Goal: Task Accomplishment & Management: Manage account settings

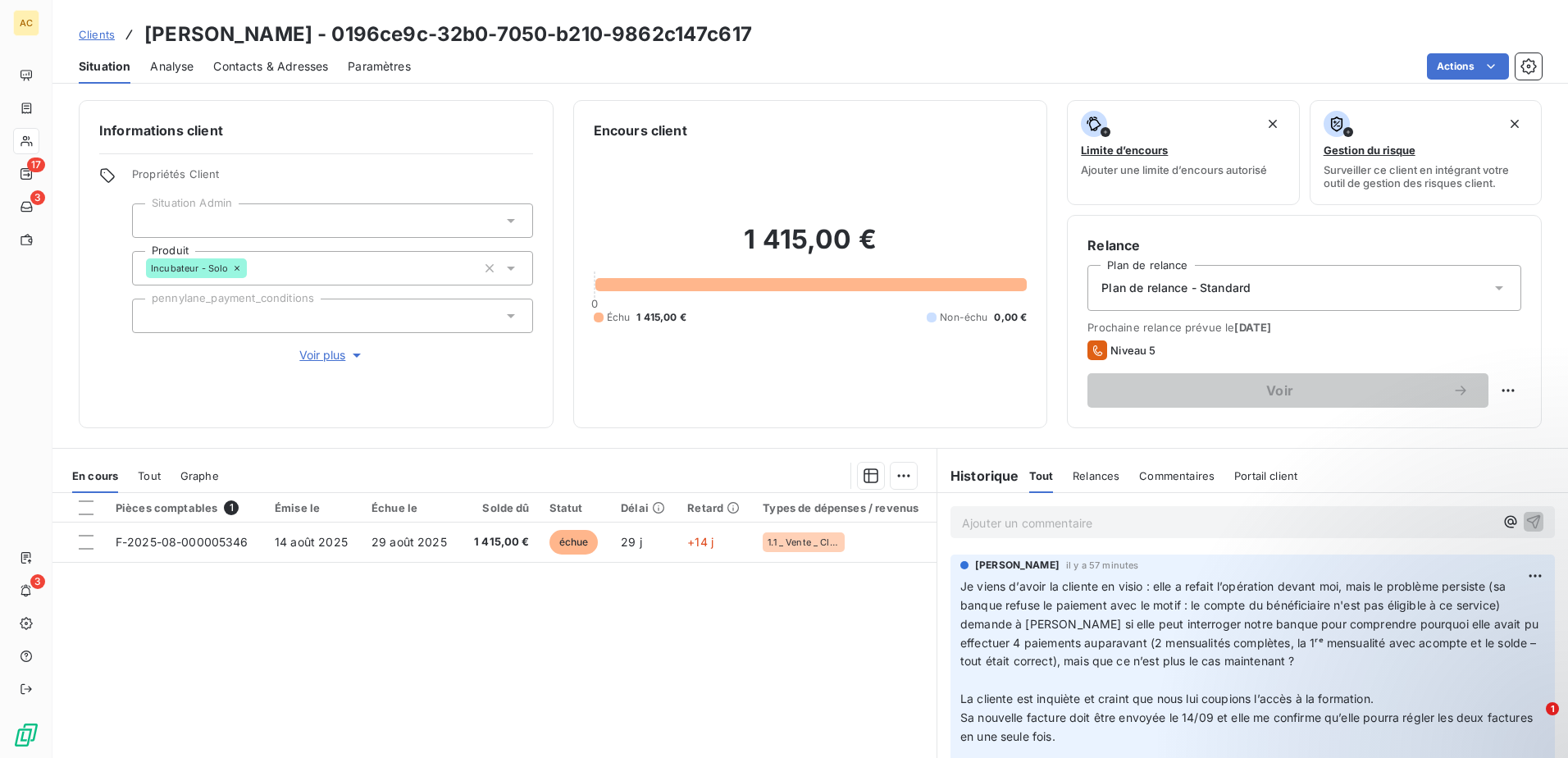
drag, startPoint x: 0, startPoint y: 0, endPoint x: 101, endPoint y: 35, distance: 106.9
click at [101, 35] on span "Clients" at bounding box center [97, 34] width 36 height 13
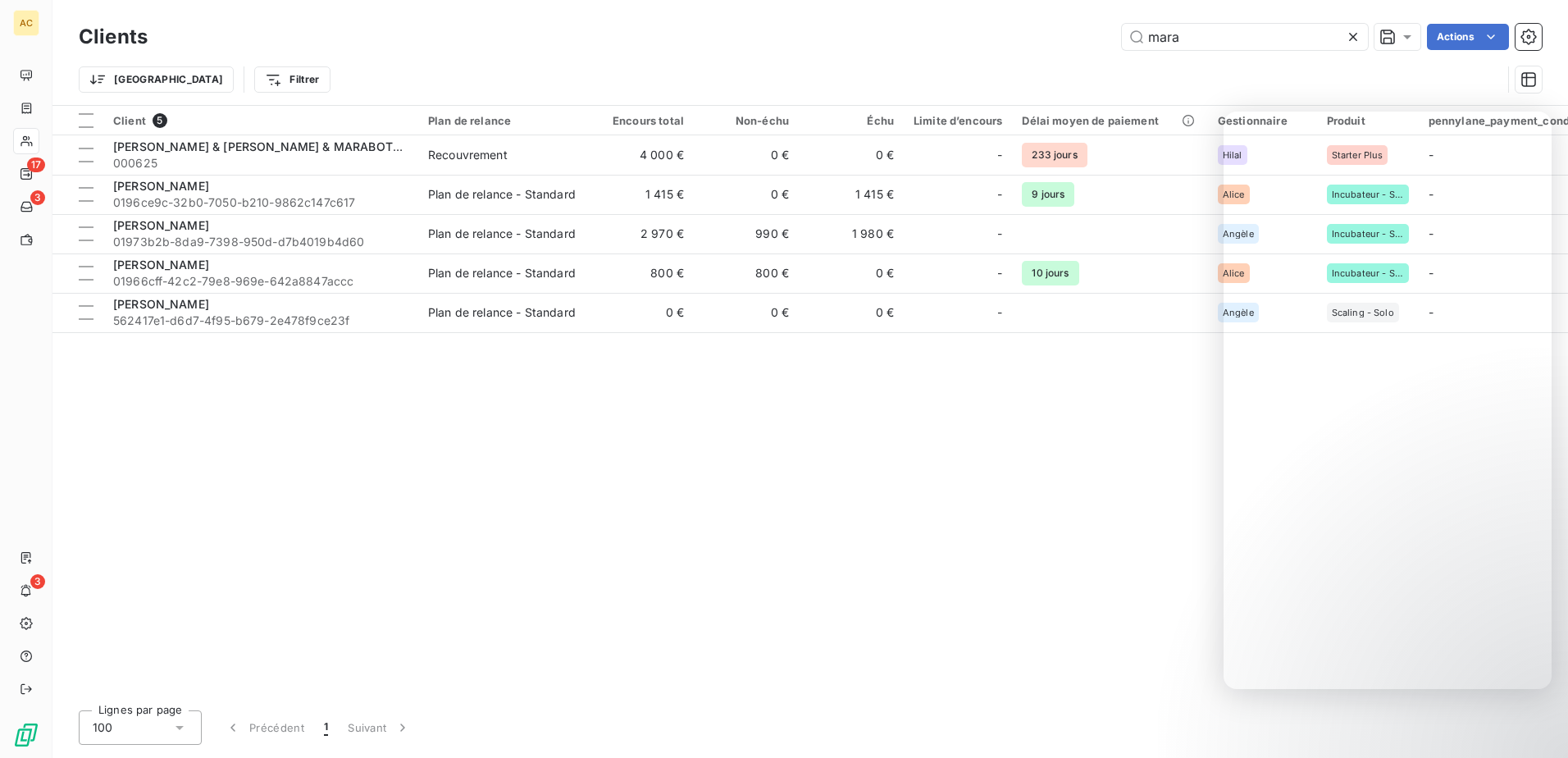
click at [967, 440] on div "Client 5 Plan de relance Encours total Non-échu Échu Limite d’encours Délai moy…" at bounding box center [810, 401] width 1515 height 591
click at [1274, 39] on input "mara" at bounding box center [1245, 37] width 246 height 26
paste input "BRUDEY"
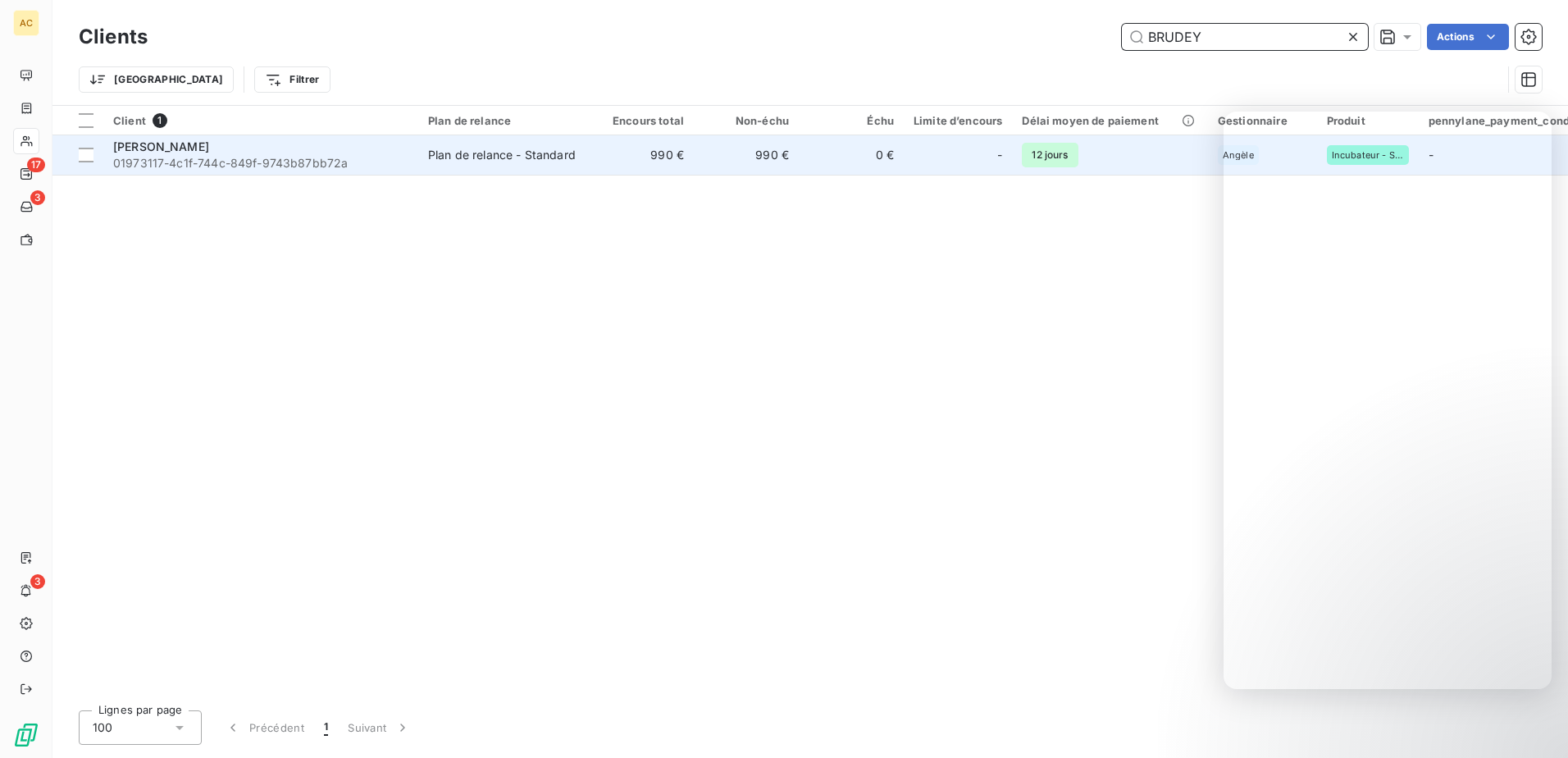
type input "BRUDEY"
click at [267, 159] on span "01973117-4c1f-744c-849f-9743b87bb72a" at bounding box center [260, 163] width 295 height 16
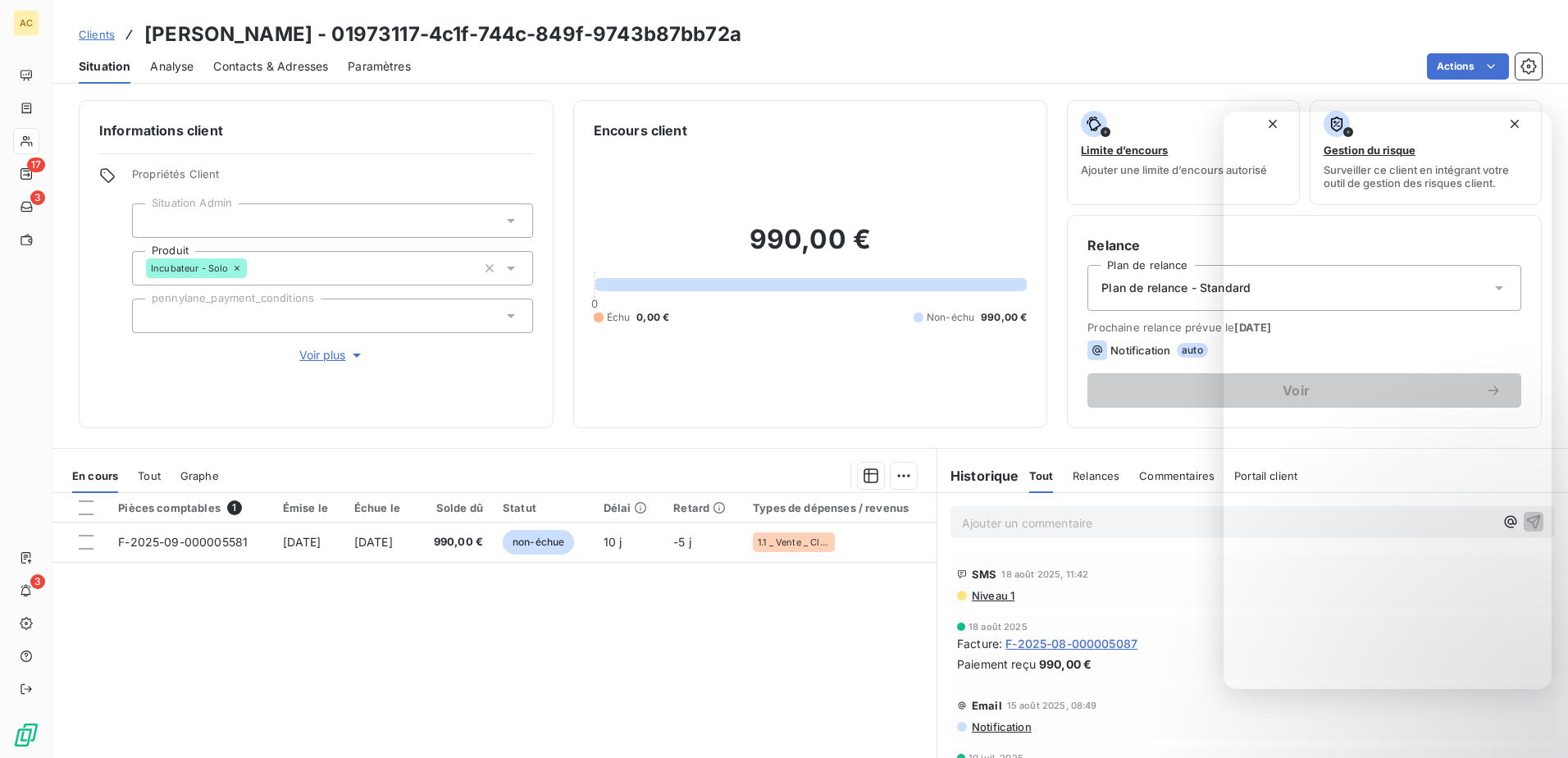
click at [304, 350] on span "Voir plus" at bounding box center [332, 355] width 66 height 16
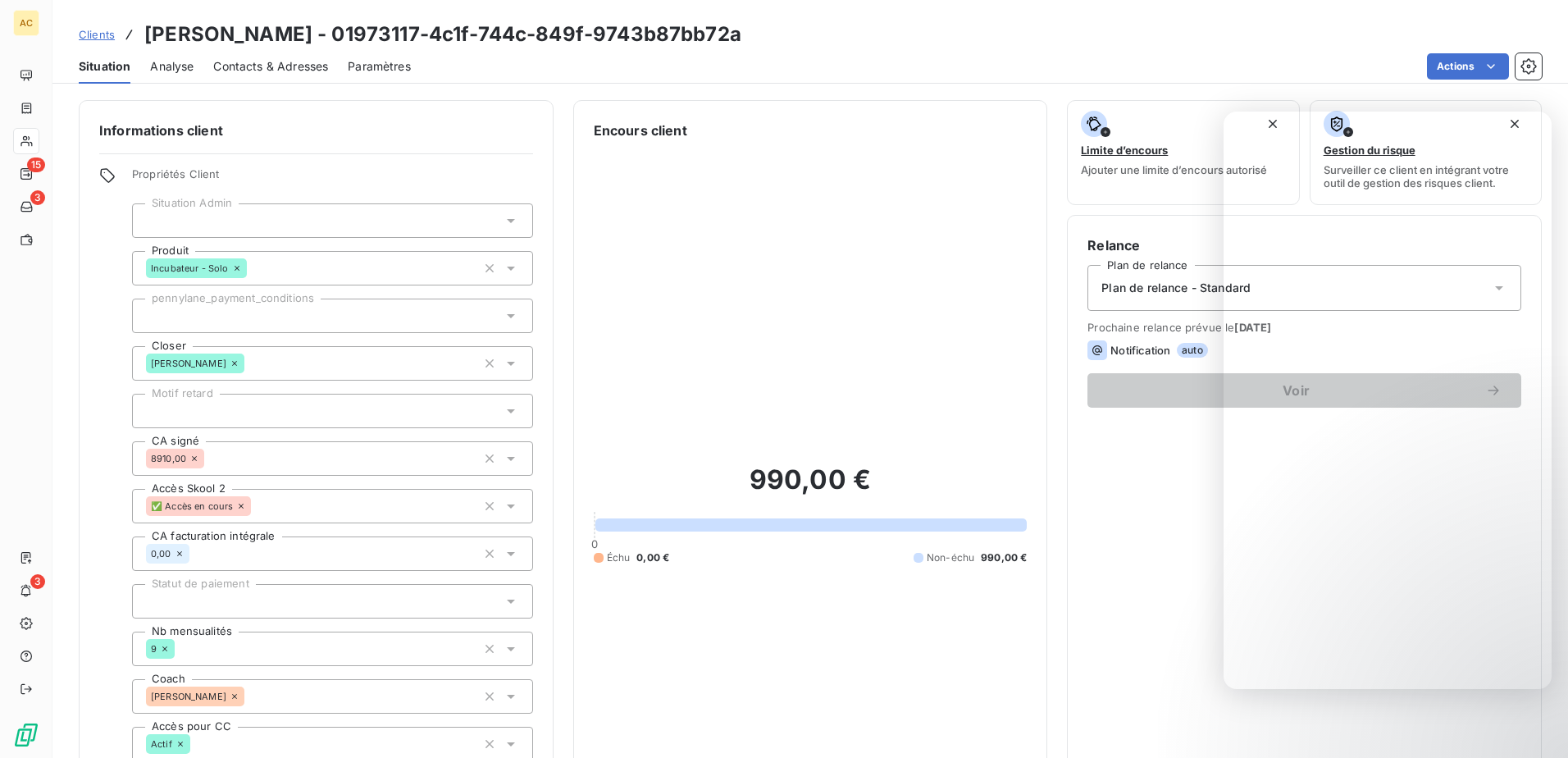
click at [102, 32] on span "Clients" at bounding box center [97, 34] width 36 height 13
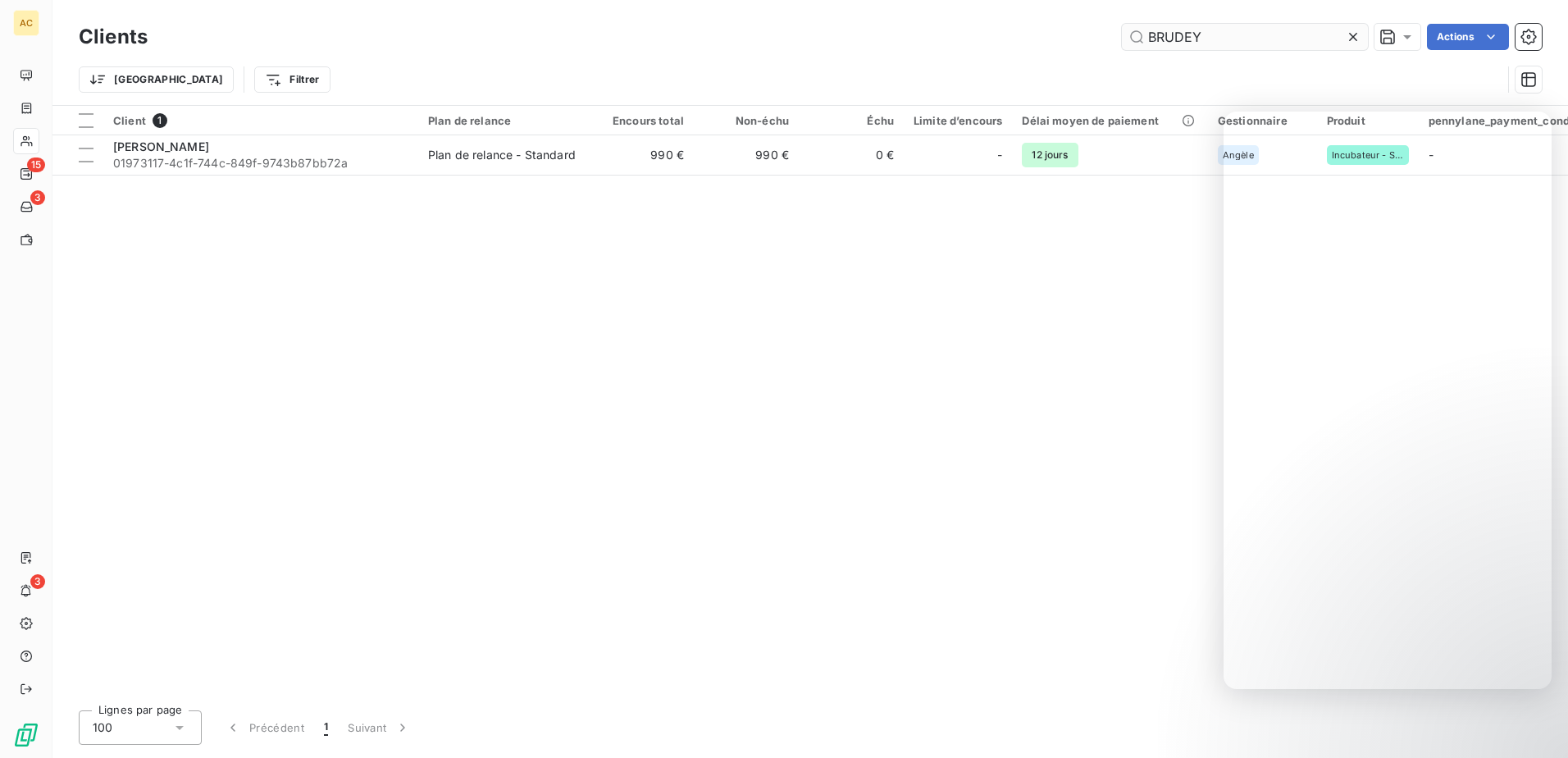
click at [1214, 37] on input "BRUDEY" at bounding box center [1245, 37] width 246 height 26
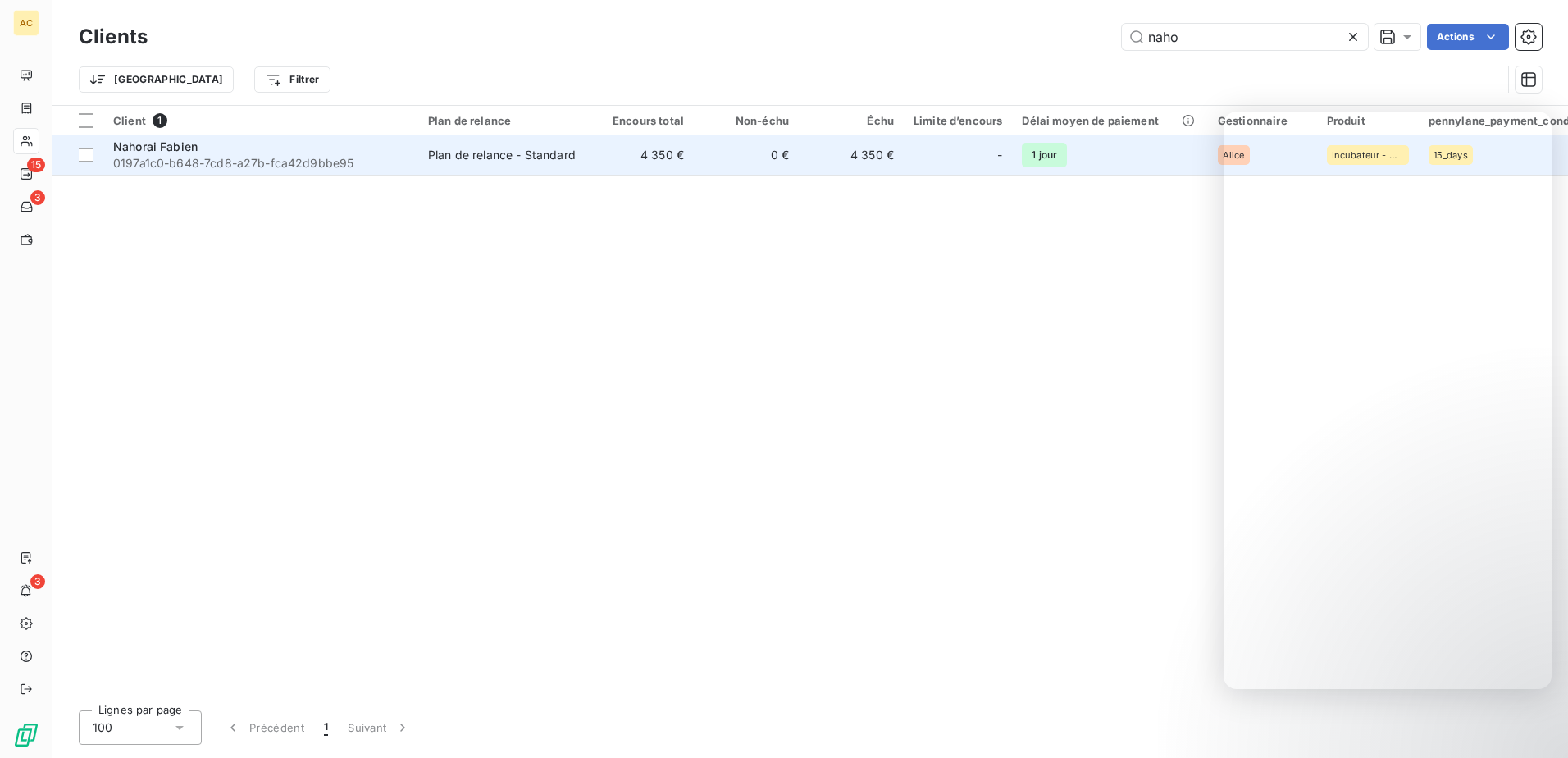
type input "naho"
click at [659, 164] on td "4 350 €" at bounding box center [640, 155] width 105 height 39
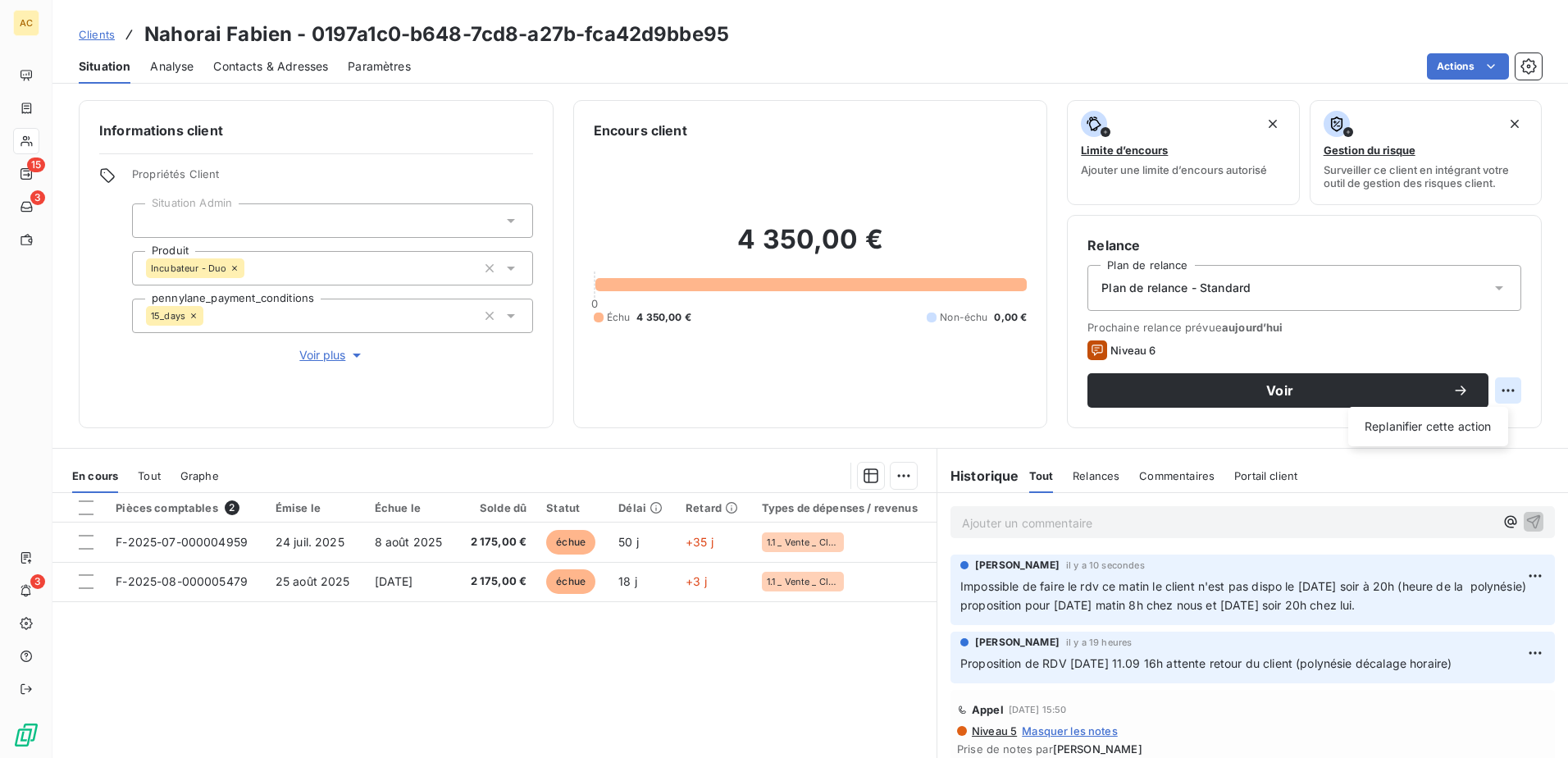
click at [1493, 386] on html "AC 15 3 3 Clients Nahorai Fabien - 0197a1c0-b648-7cd8-a27b-fca42d9bbe95 Situati…" at bounding box center [784, 379] width 1568 height 758
click at [1405, 422] on div "Replanifier cette action" at bounding box center [1427, 426] width 147 height 26
select select "8"
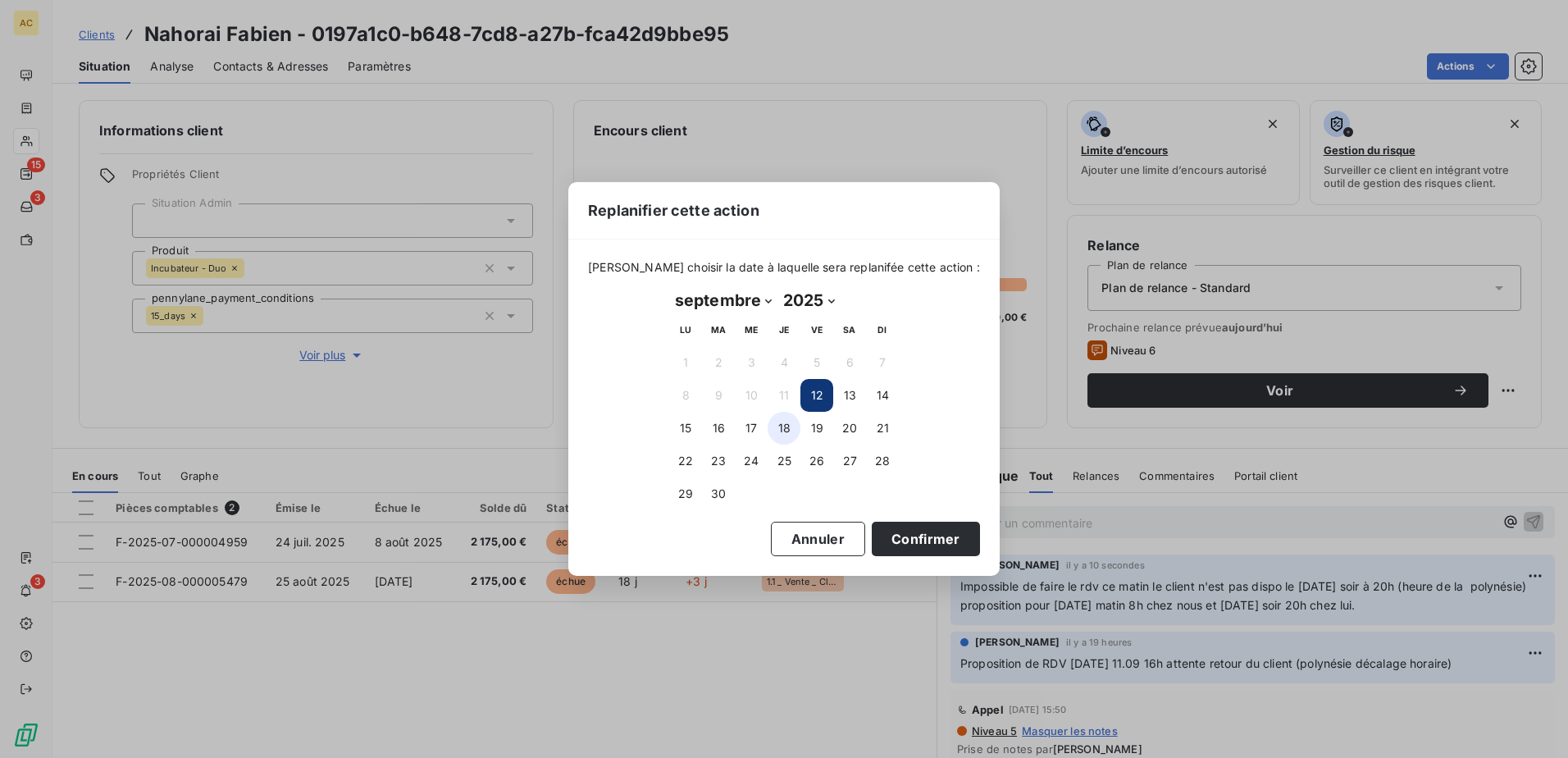
click at [780, 426] on button "18" at bounding box center [783, 428] width 33 height 33
click at [933, 545] on button "Confirmer" at bounding box center [926, 539] width 109 height 35
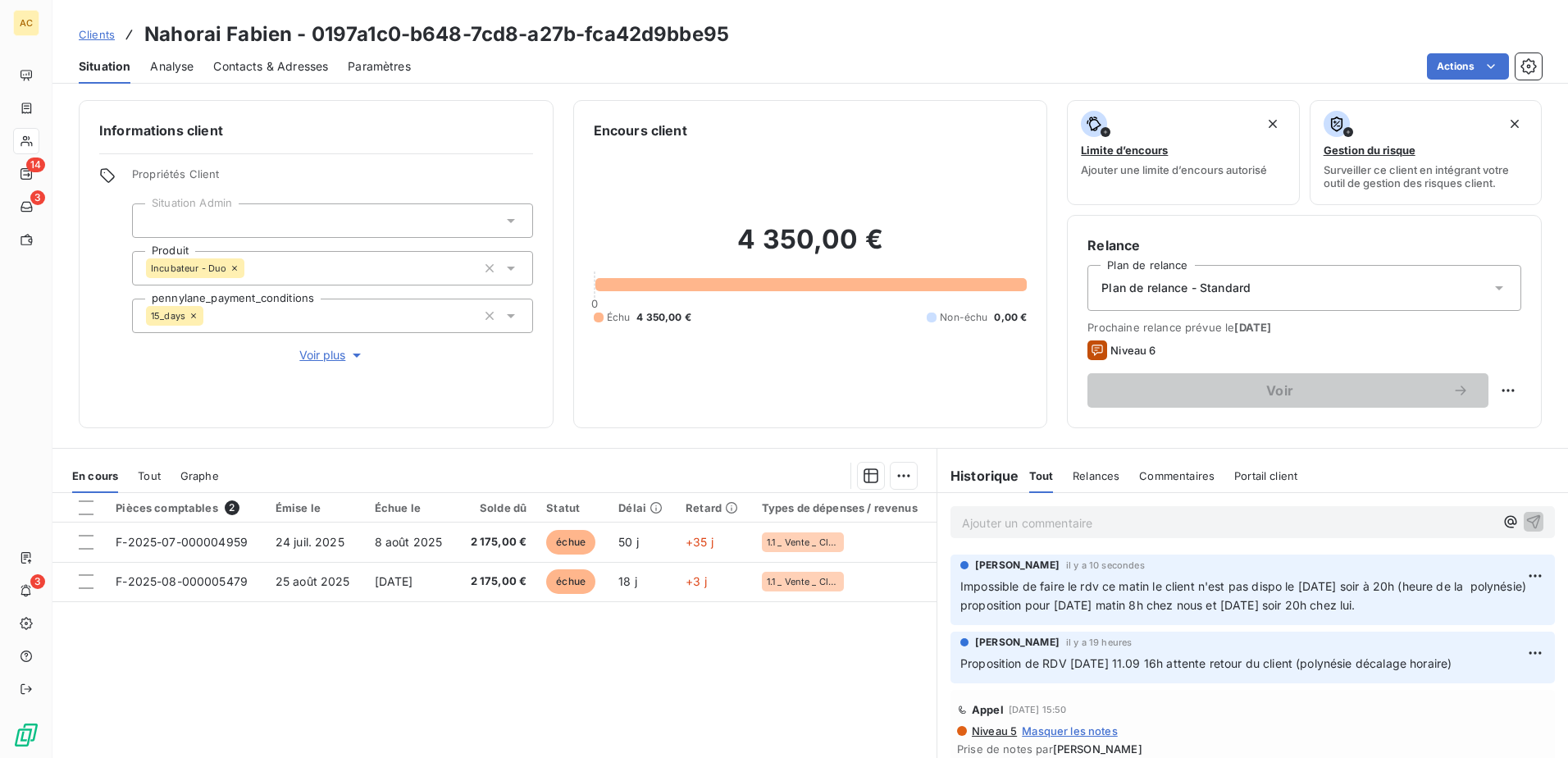
click at [107, 36] on span "Clients" at bounding box center [97, 34] width 36 height 13
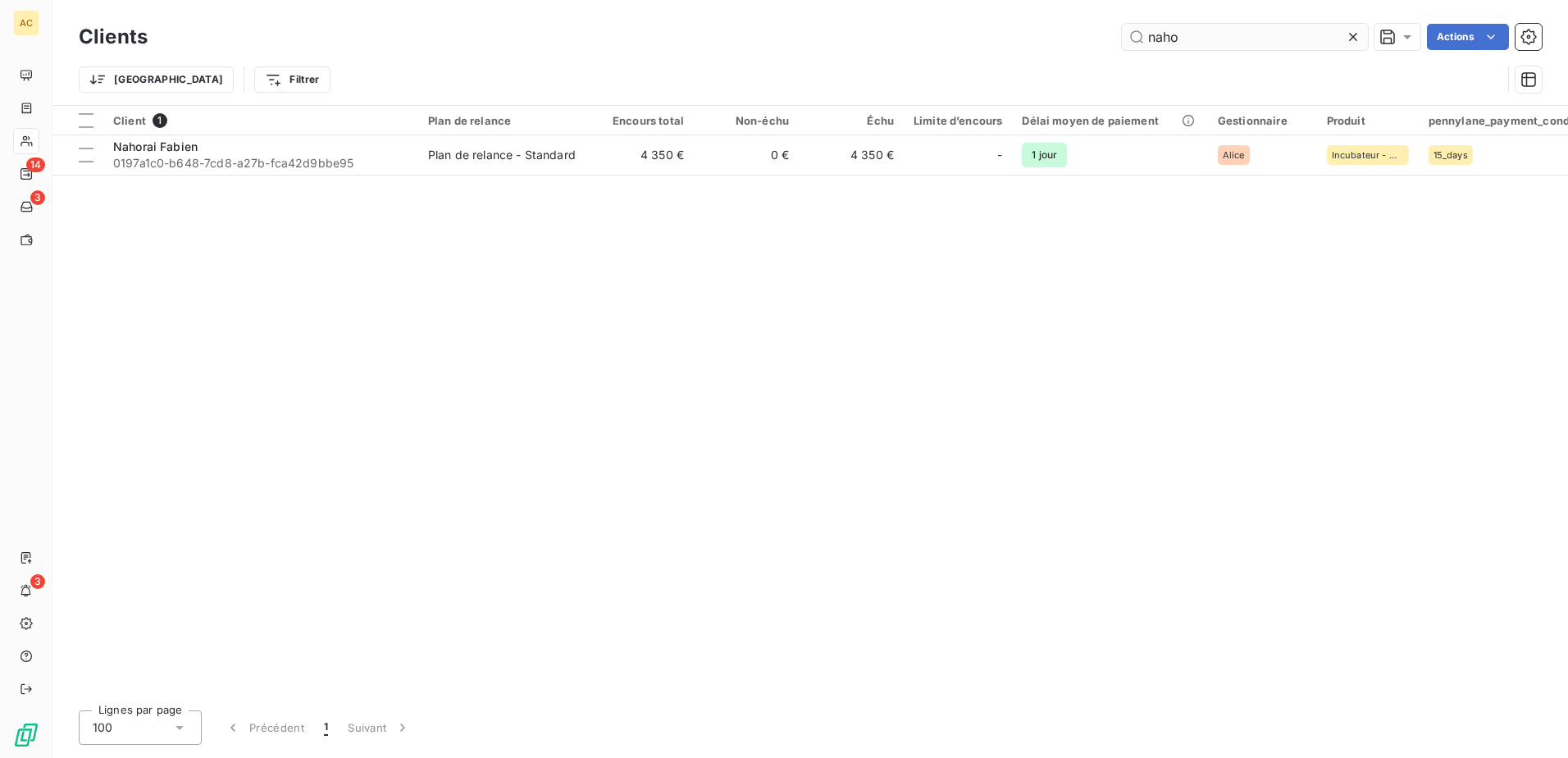
click at [1194, 36] on input "naho" at bounding box center [1245, 37] width 246 height 26
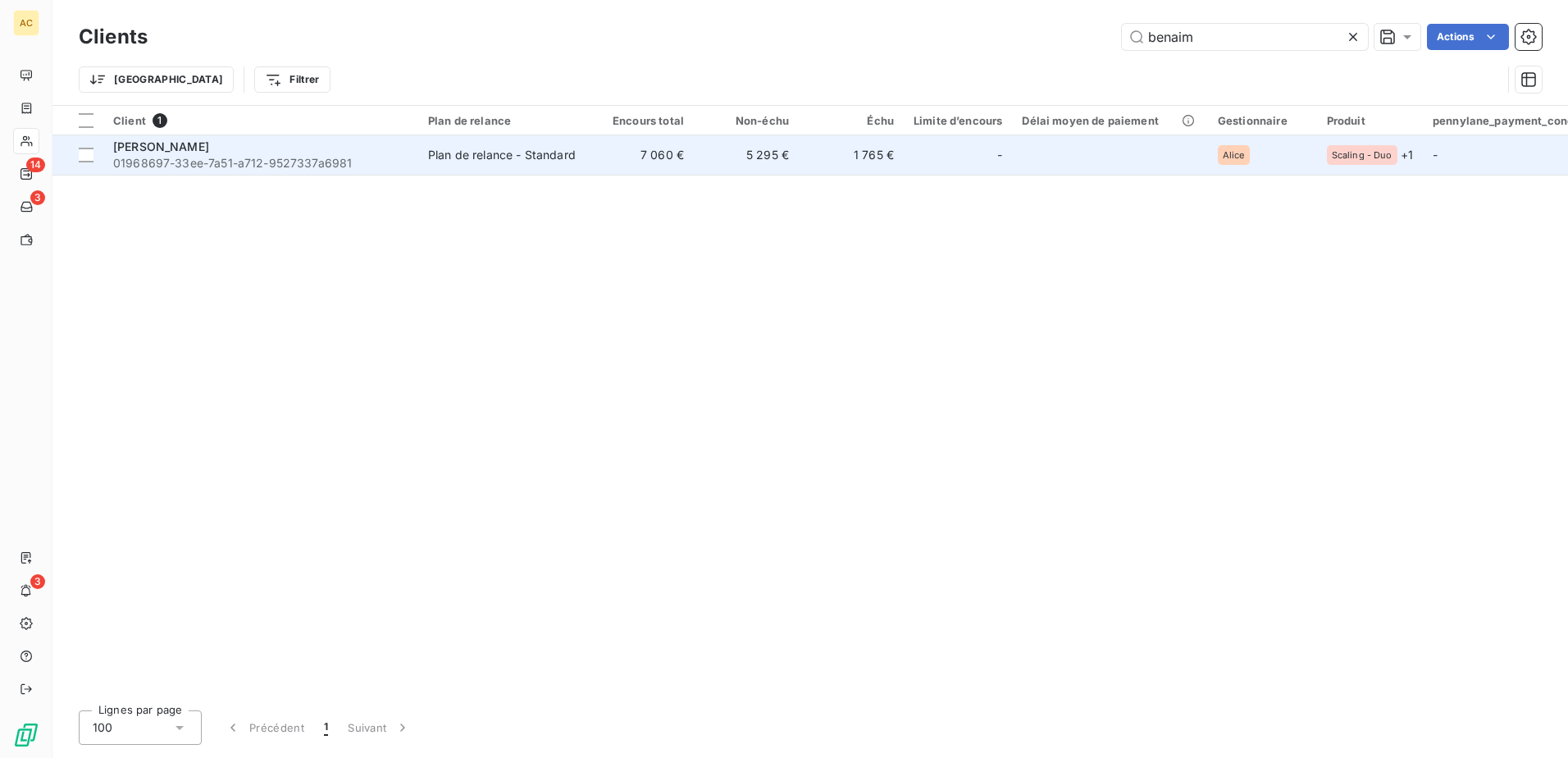
type input "benaim"
click at [516, 147] on div "Plan de relance - Standard" at bounding box center [502, 155] width 148 height 16
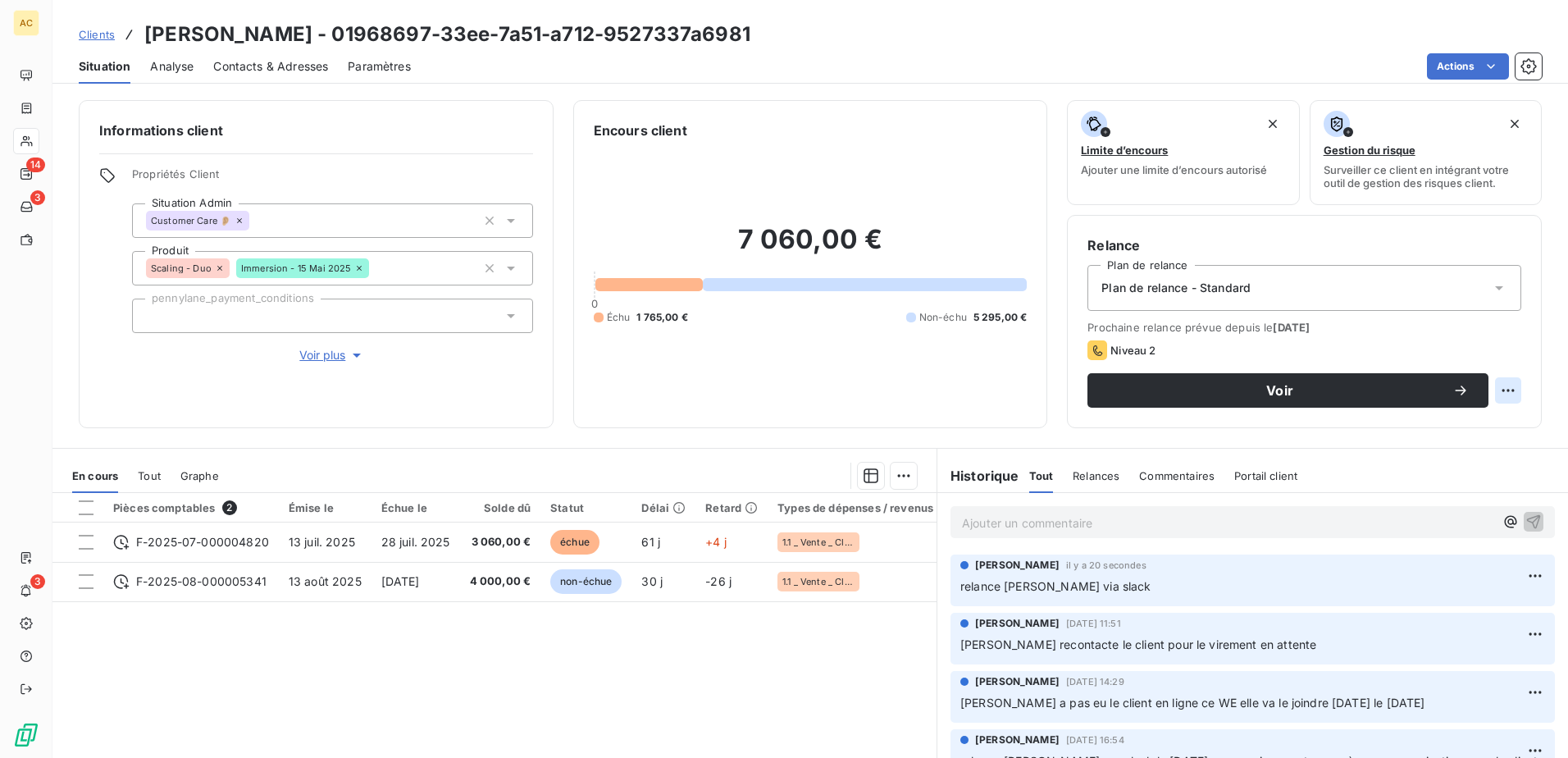
click at [1493, 384] on html "AC 14 3 3 Clients [PERSON_NAME] - 01968697-33ee-7a51-a712-9527337a6981 Situatio…" at bounding box center [784, 379] width 1568 height 758
click at [1407, 413] on div "Replanifier cette action" at bounding box center [1427, 426] width 147 height 26
select select "8"
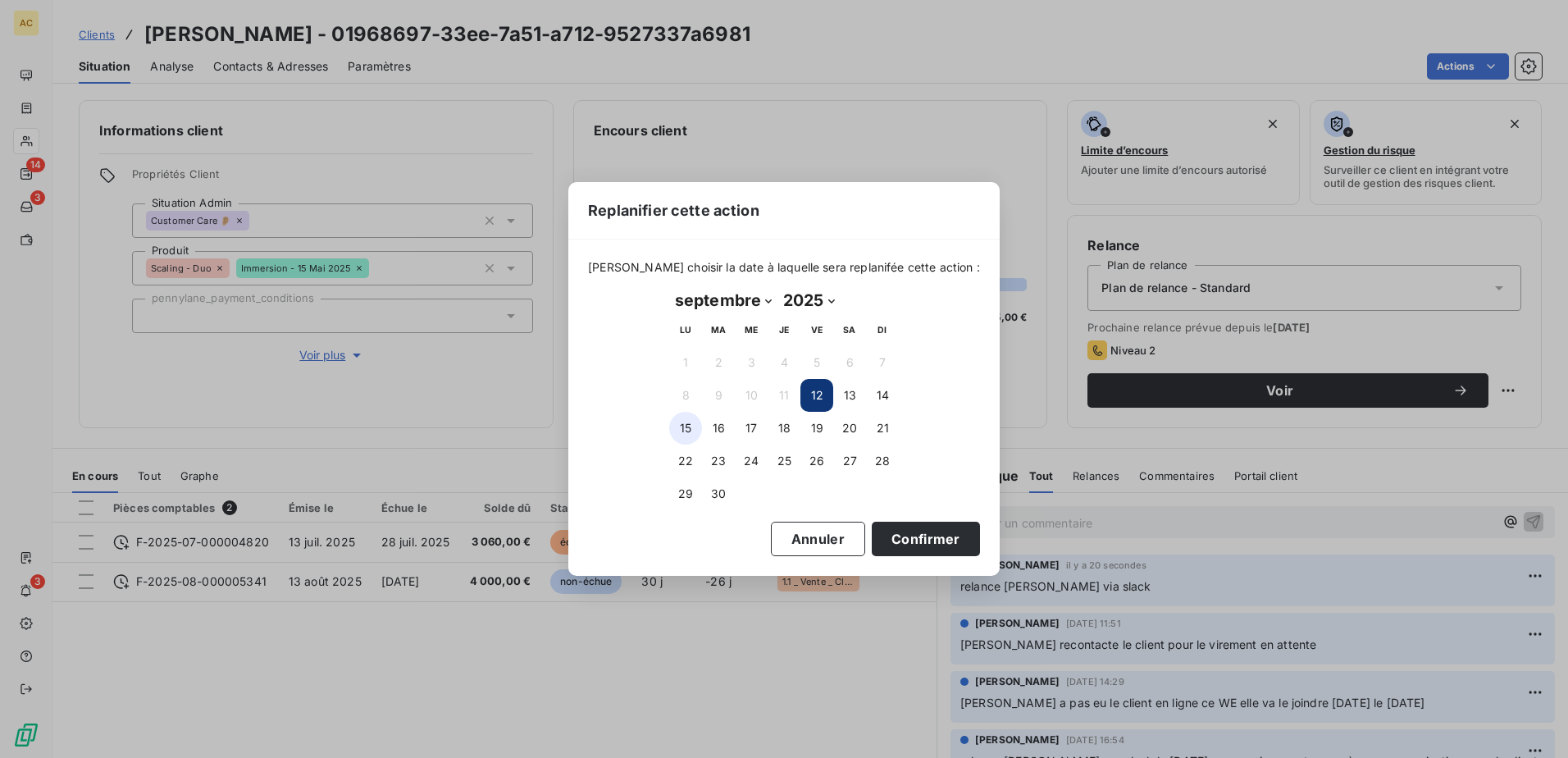
click at [686, 426] on button "15" at bounding box center [685, 428] width 33 height 33
click at [920, 535] on button "Confirmer" at bounding box center [926, 539] width 109 height 35
